Goal: Task Accomplishment & Management: Use online tool/utility

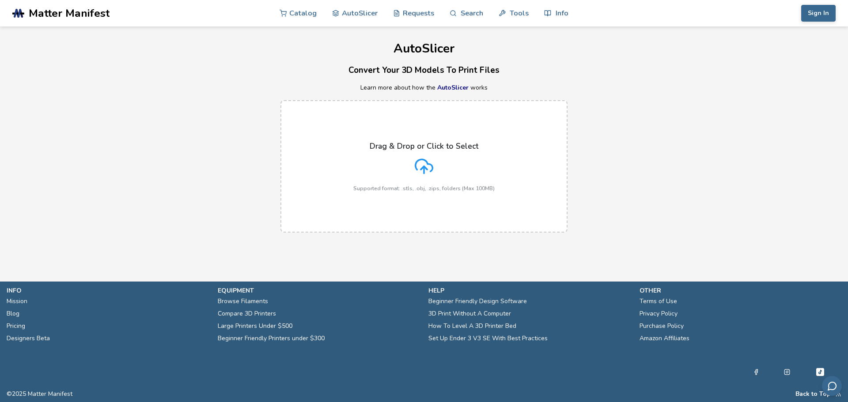
click at [442, 166] on div "Drag & Drop or Click to Select Supported format: .stls, .obj, .zips, folders (M…" at bounding box center [423, 167] width 141 height 50
click at [0, 0] on input "Drag & Drop or Click to Select Supported format: .stls, .obj, .zips, folders (M…" at bounding box center [0, 0] width 0 height 0
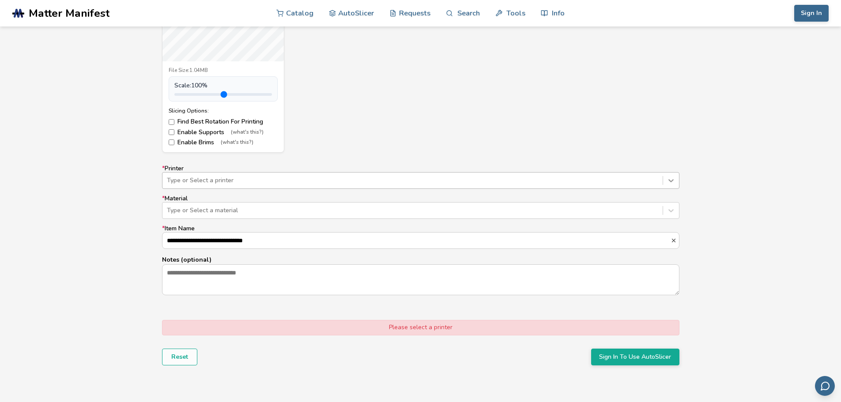
click at [672, 182] on icon at bounding box center [671, 180] width 9 height 9
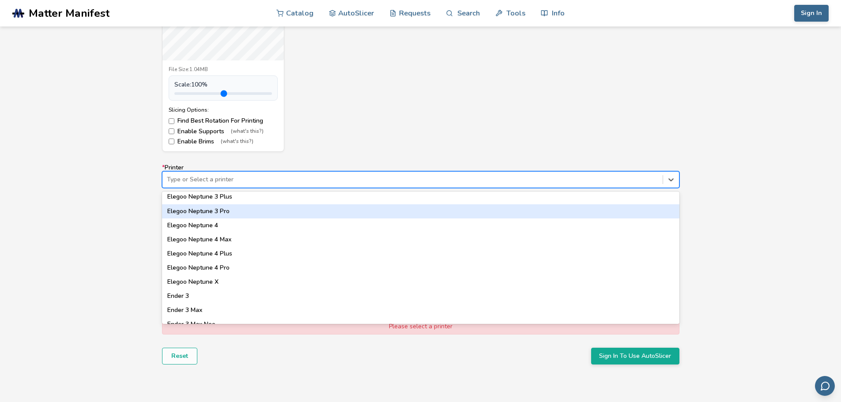
scroll to position [399, 0]
click at [327, 218] on div "Elegoo Neptune 3 Pro" at bounding box center [420, 212] width 517 height 14
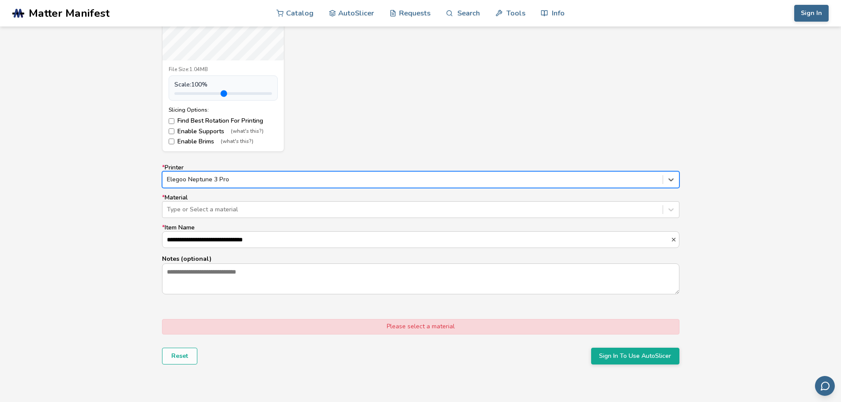
click at [450, 183] on div at bounding box center [412, 179] width 491 height 9
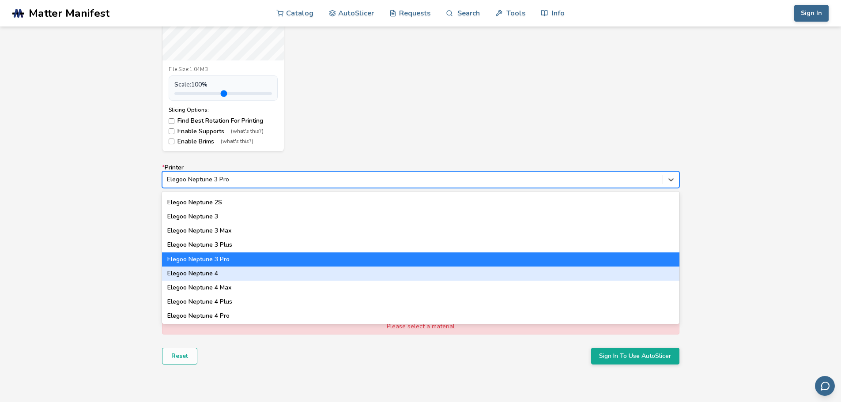
scroll to position [352, 0]
click at [226, 273] on div "Elegoo Neptune 4" at bounding box center [420, 273] width 517 height 14
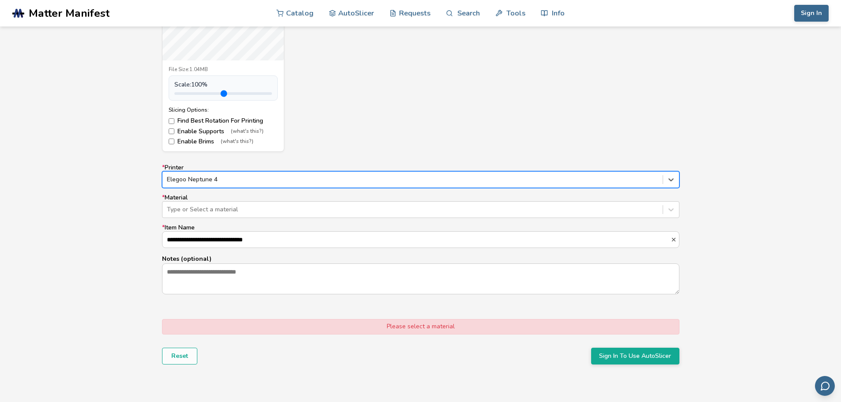
click at [64, 166] on div "**********" at bounding box center [420, 137] width 841 height 523
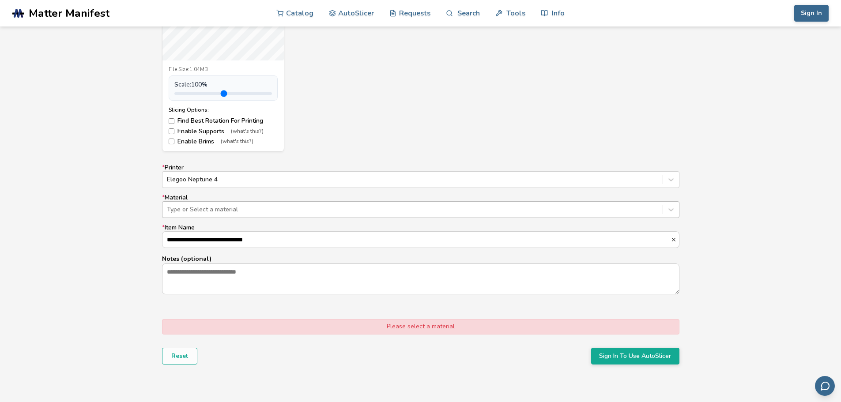
click at [527, 217] on div "Type or Select a material" at bounding box center [420, 209] width 517 height 17
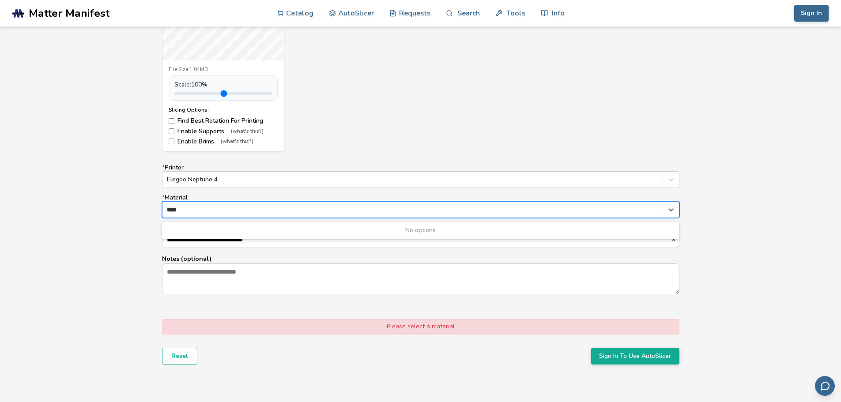
type input "****"
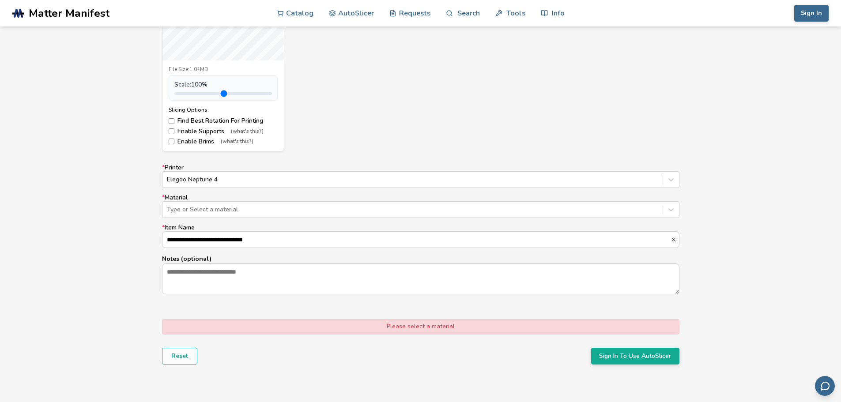
click at [88, 224] on div "**********" at bounding box center [420, 137] width 841 height 523
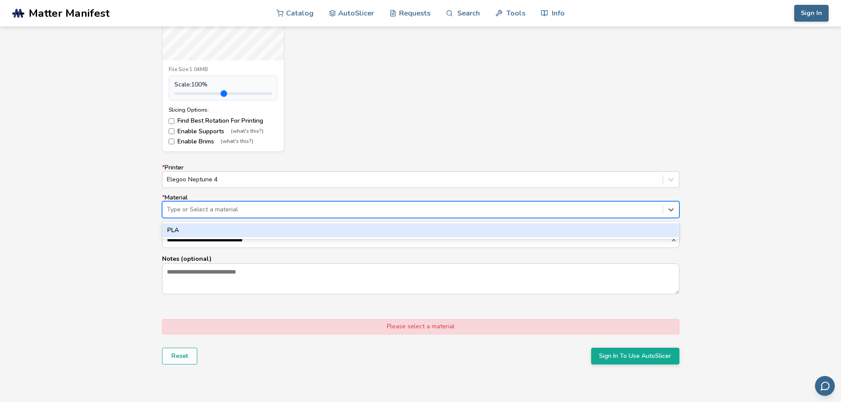
click at [239, 205] on div at bounding box center [412, 209] width 491 height 9
click at [225, 222] on div "PLA" at bounding box center [420, 231] width 517 height 18
click at [223, 229] on div "PLA" at bounding box center [420, 230] width 517 height 14
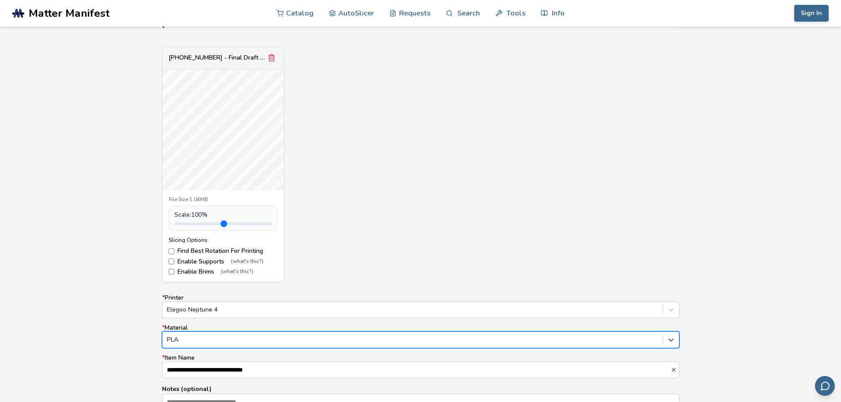
scroll to position [310, 0]
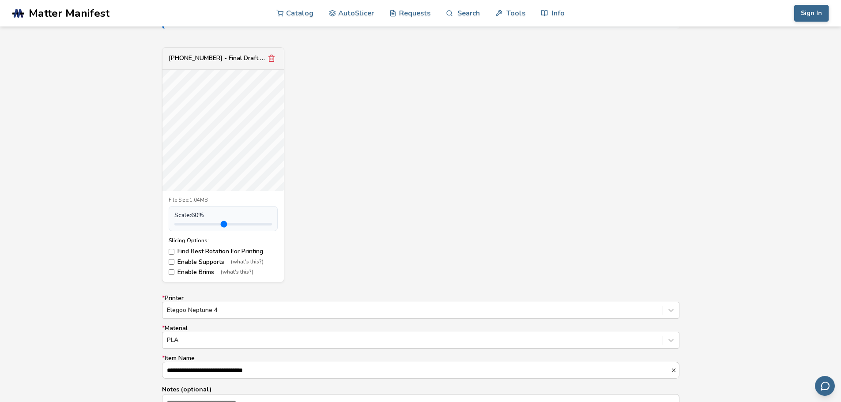
drag, startPoint x: 196, startPoint y: 223, endPoint x: 187, endPoint y: 224, distance: 9.3
type input "***"
click at [187, 224] on input "range" at bounding box center [223, 224] width 98 height 3
click at [479, 184] on div "[PHONE_NUMBER] - Final Draft for print.stl File Size: 1.04MB Scale: 60 % Slicin…" at bounding box center [420, 164] width 517 height 235
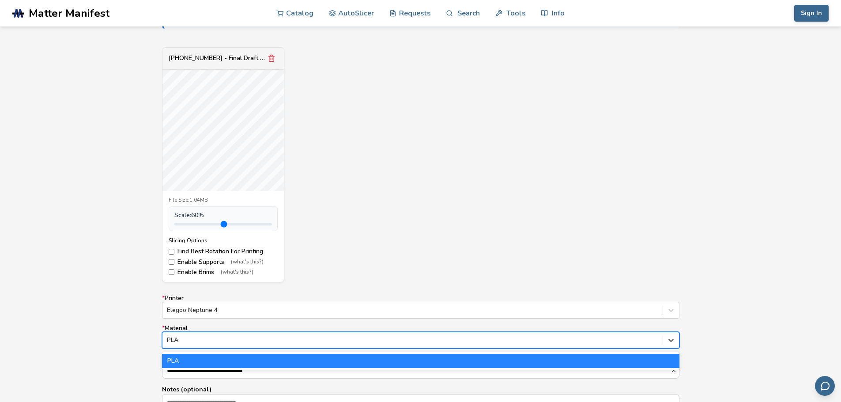
click at [241, 335] on div "PLA" at bounding box center [412, 340] width 500 height 12
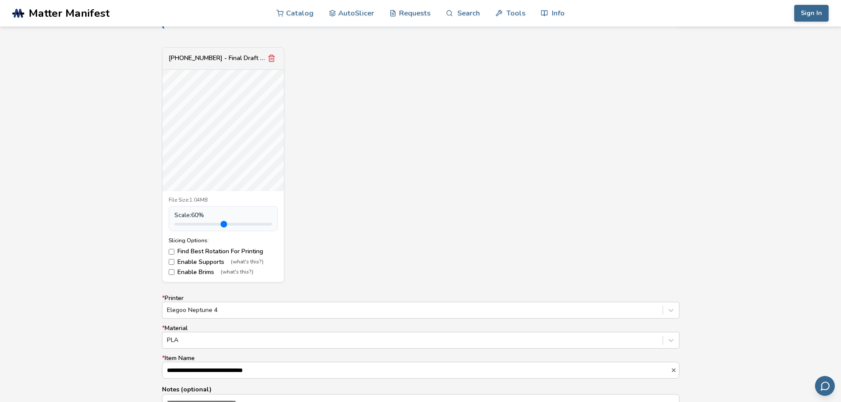
click at [366, 253] on div "[PHONE_NUMBER] - Final Draft for print.stl File Size: 1.04MB Scale: 60 % Slicin…" at bounding box center [420, 164] width 517 height 235
click at [422, 200] on div "[PHONE_NUMBER] - Final Draft for print.stl File Size: 1.04MB Scale: 60 % Slicin…" at bounding box center [420, 164] width 517 height 235
click at [273, 56] on icon "Remove model" at bounding box center [271, 58] width 5 height 7
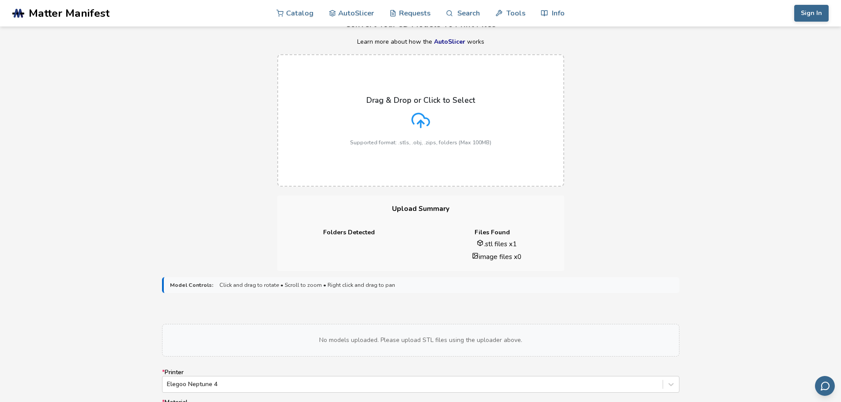
scroll to position [45, 0]
